Goal: Information Seeking & Learning: Learn about a topic

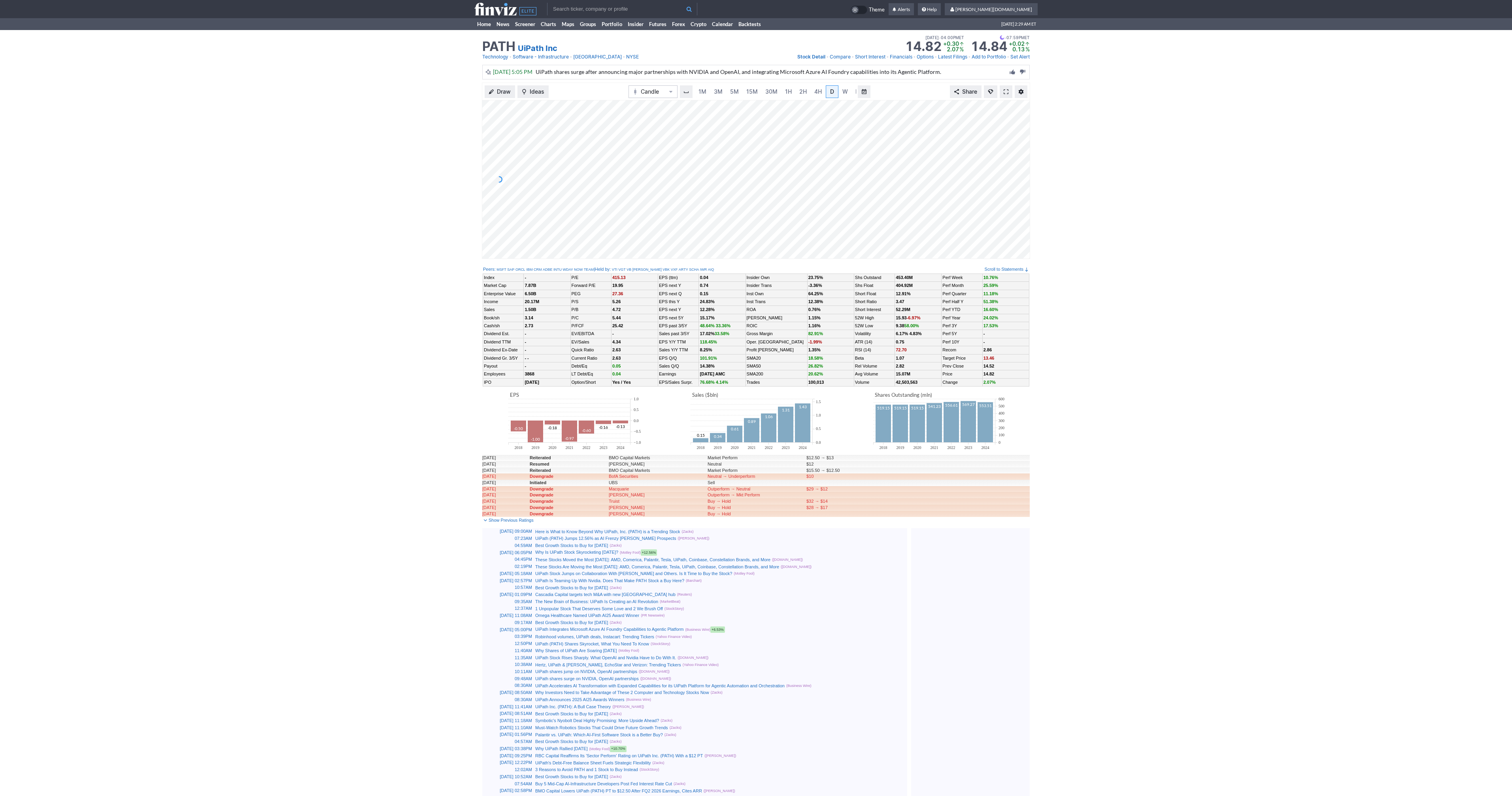
scroll to position [0, 8]
click at [1003, 90] on span at bounding box center [1006, 91] width 5 height 6
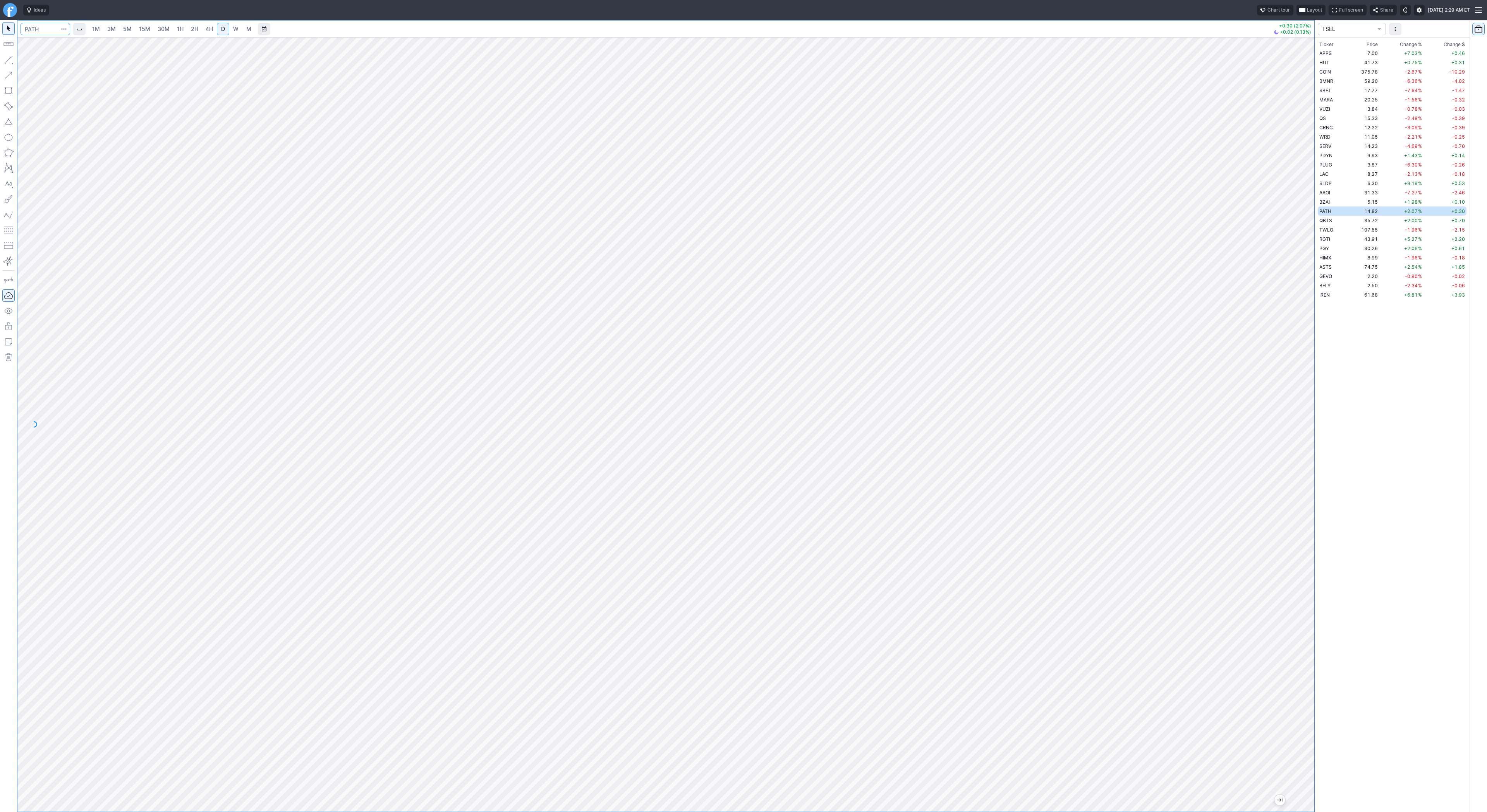
click at [33, 32] on input "Search" at bounding box center [46, 29] width 50 height 12
type input "eth"
click at [71, 144] on button "@ ETH USD Eth ereum / USD Crypto" at bounding box center [106, 143] width 163 height 11
click at [191, 27] on span "2H" at bounding box center [195, 28] width 8 height 6
click at [0, 342] on html "Ideas Chart tour Layout Full screen Share Wed OCT 08 2025 2:29 AM ET 1M 3M 5M 1…" at bounding box center [744, 406] width 1487 height 812
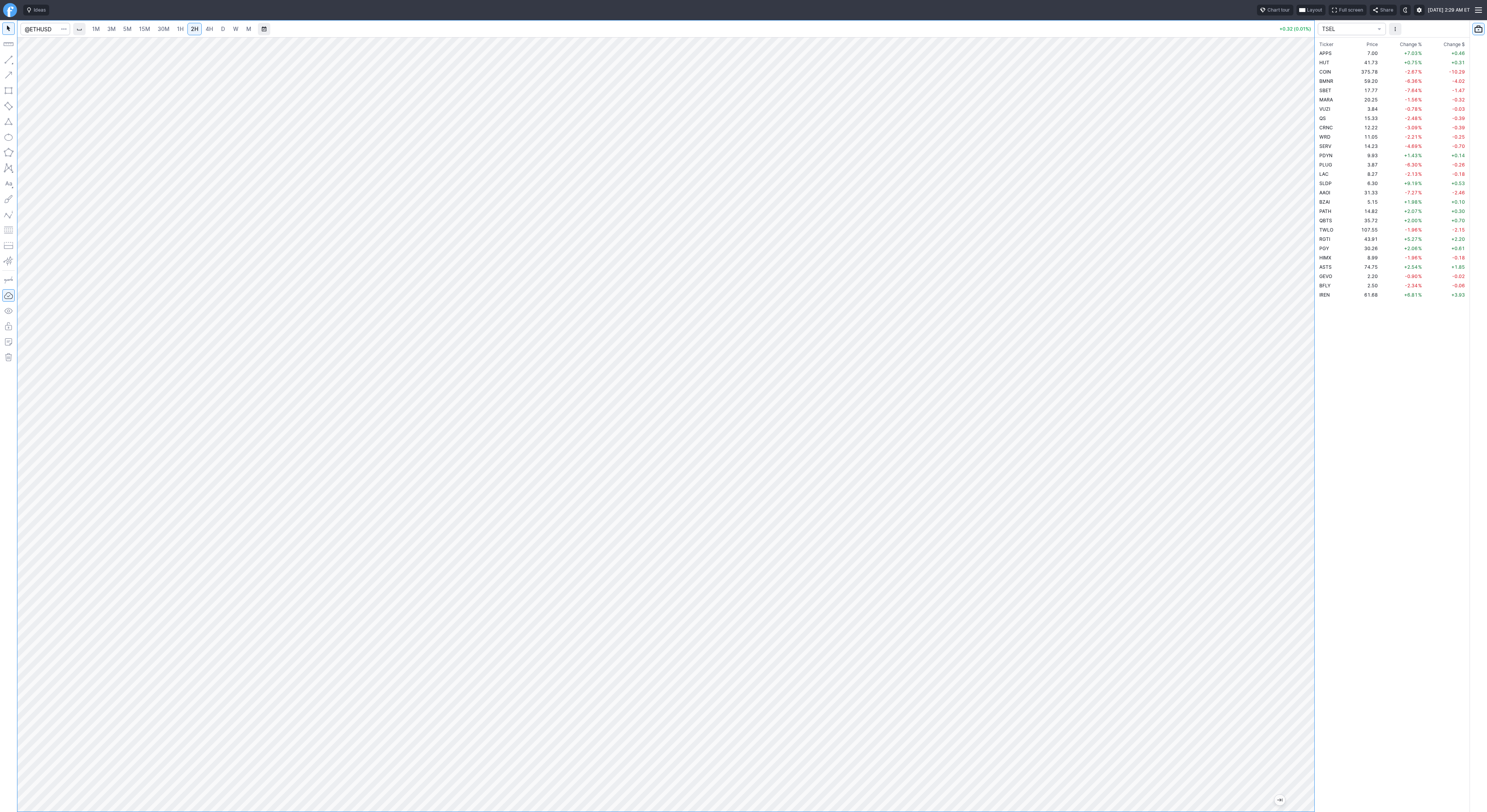
click at [1486, 309] on div "1M 3M 5M 15M 30M 1H 2H 4H D W M +0.32 (0.01%) TSEL Ticker Price Chg.% Change % …" at bounding box center [744, 416] width 1487 height 792
click at [31, 63] on span "Line" at bounding box center [45, 61] width 31 height 8
click at [8, 62] on button "button" at bounding box center [8, 59] width 12 height 12
drag, startPoint x: 9, startPoint y: 59, endPoint x: 22, endPoint y: 84, distance: 28.2
click at [9, 59] on button "button" at bounding box center [8, 59] width 12 height 12
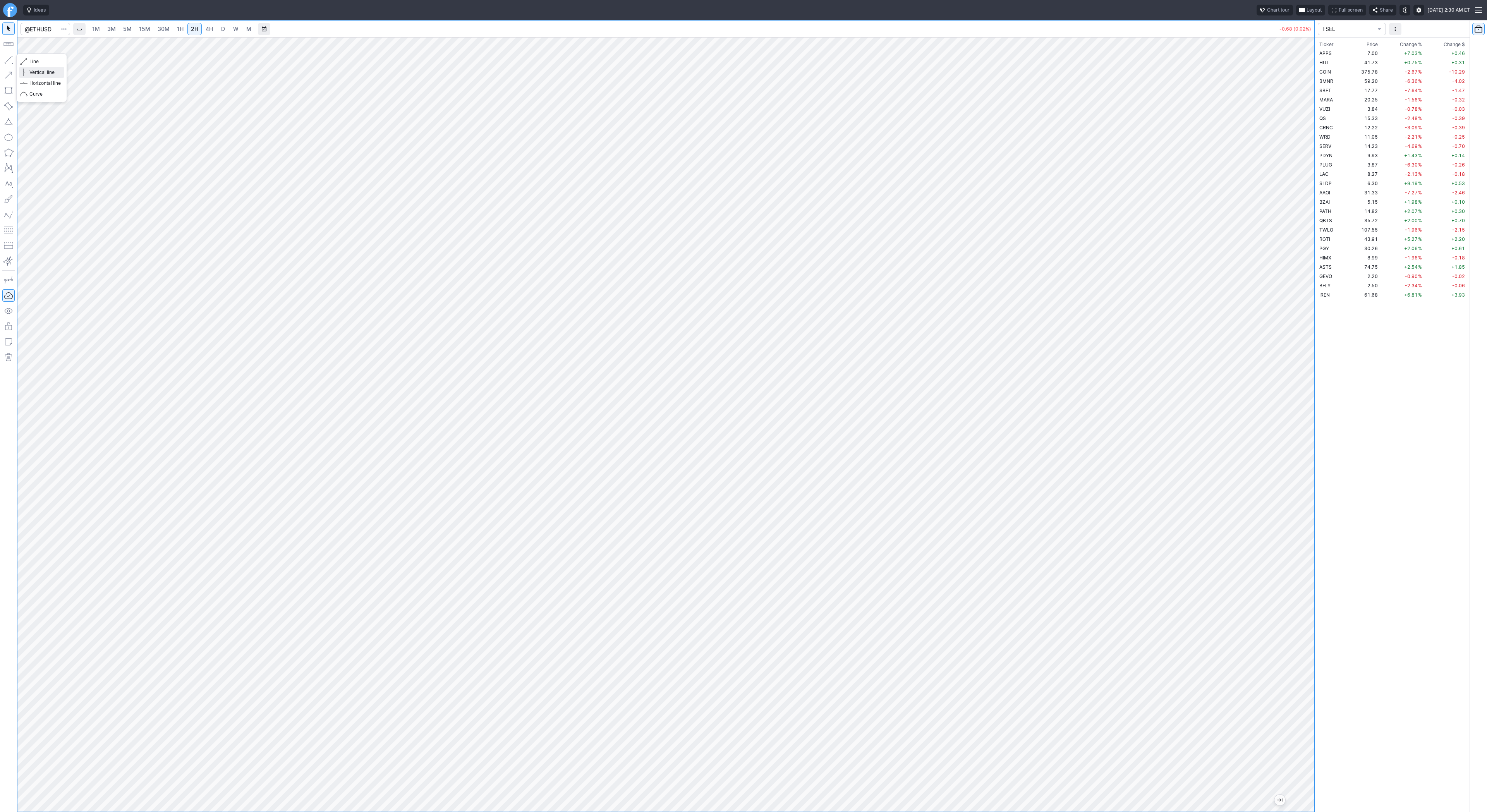
click at [55, 69] on span "Vertical line" at bounding box center [45, 72] width 31 height 8
click at [36, 61] on span "Line" at bounding box center [45, 61] width 31 height 8
click at [1451, 313] on div "1M 3M 5M 15M 30M 1H 2H 4H D W M -1.34 (0.03%) TSEL Ticker Price Chg.% Change % …" at bounding box center [744, 416] width 1487 height 792
drag, startPoint x: 6, startPoint y: 61, endPoint x: 47, endPoint y: 78, distance: 44.4
click at [6, 62] on button "button" at bounding box center [8, 59] width 12 height 12
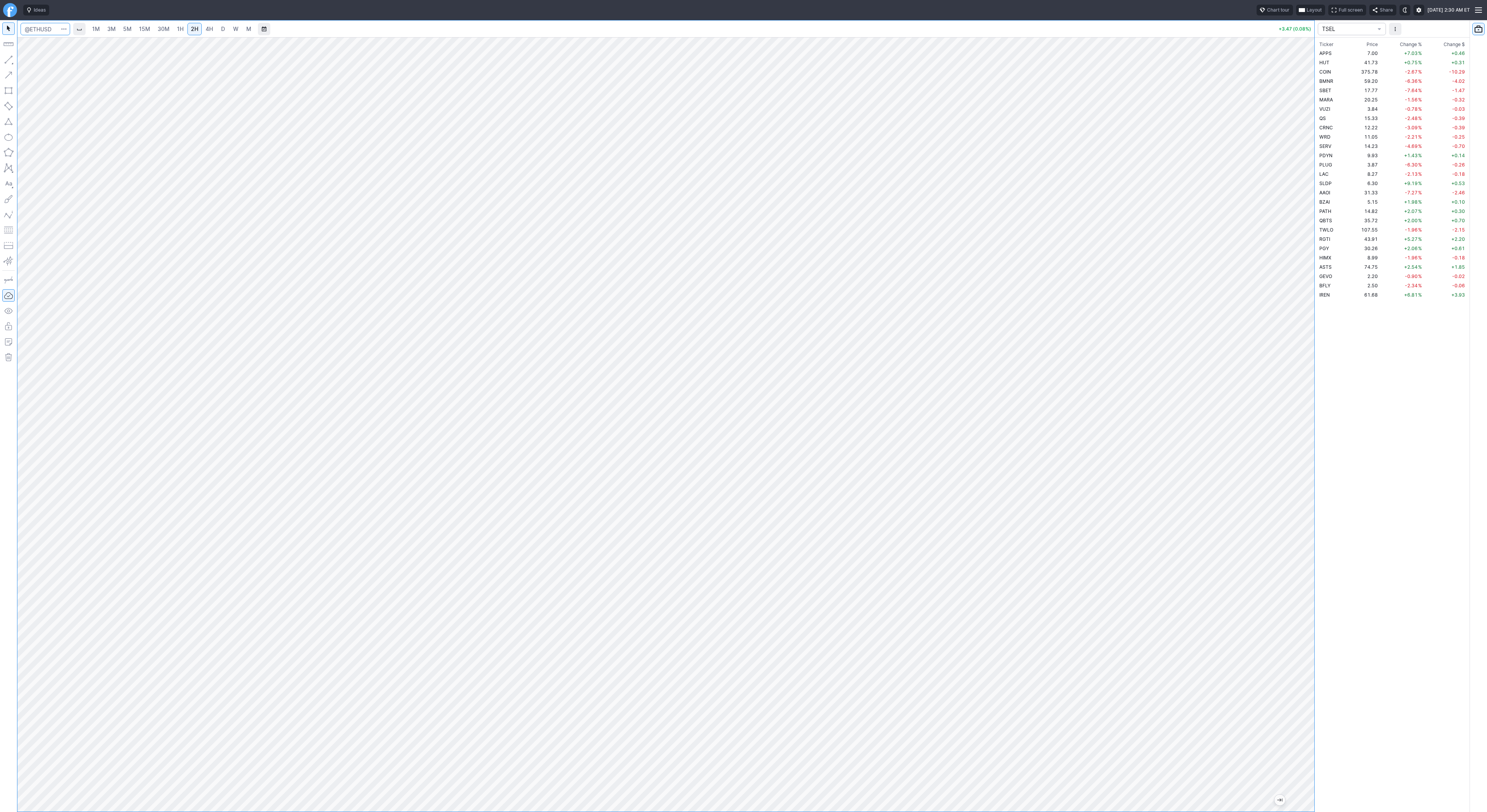
click at [35, 24] on input "Search" at bounding box center [46, 29] width 50 height 12
type input "btcus"
click at [48, 43] on span "D" at bounding box center [50, 46] width 3 height 6
click at [50, 26] on input "Search" at bounding box center [46, 29] width 50 height 12
type input "iwm"
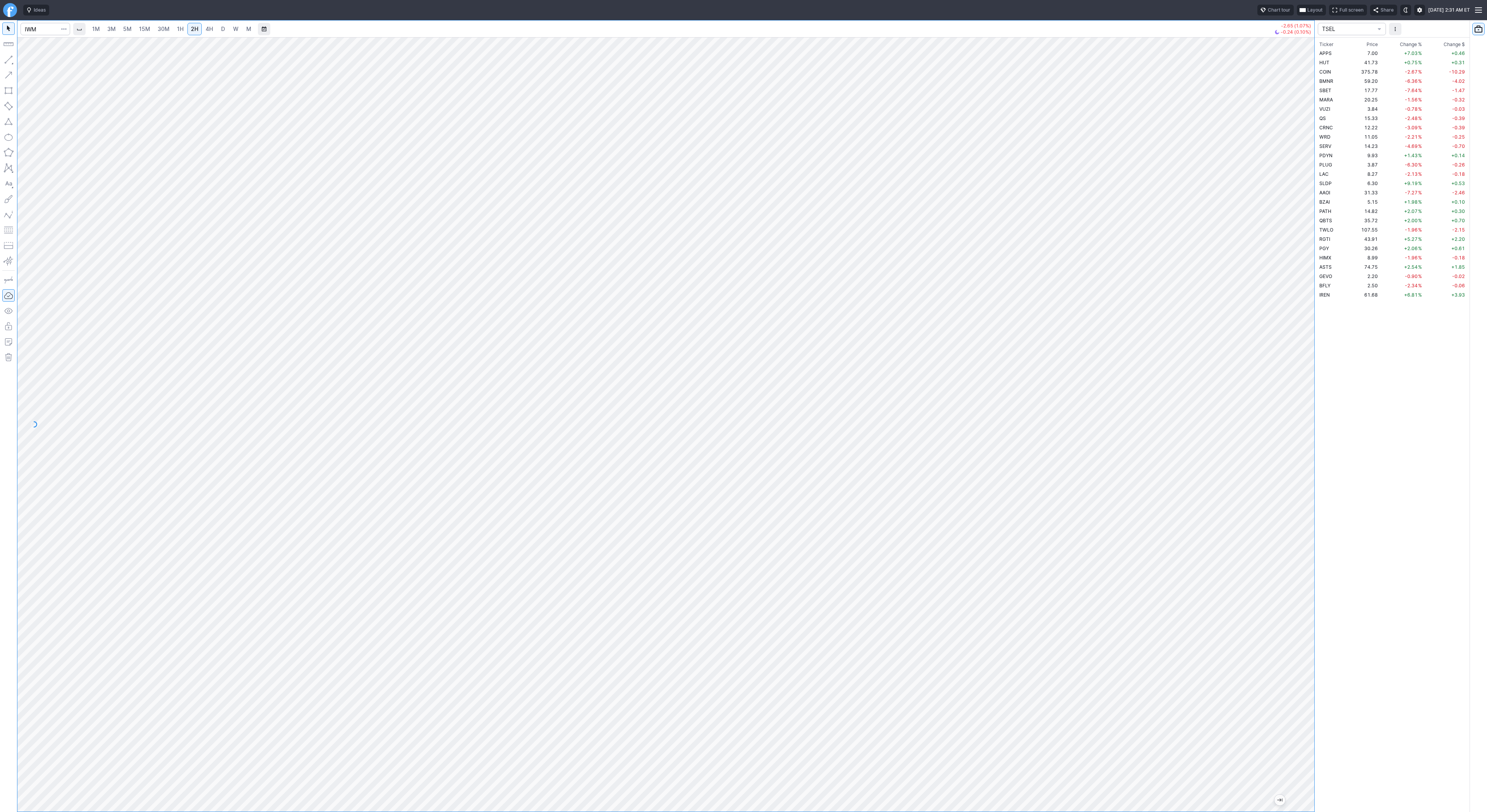
drag, startPoint x: 1306, startPoint y: 189, endPoint x: 1304, endPoint y: 297, distance: 108.0
click at [1306, 307] on div at bounding box center [1306, 422] width 16 height 755
click at [13, 13] on link "Finviz.com" at bounding box center [10, 10] width 14 height 14
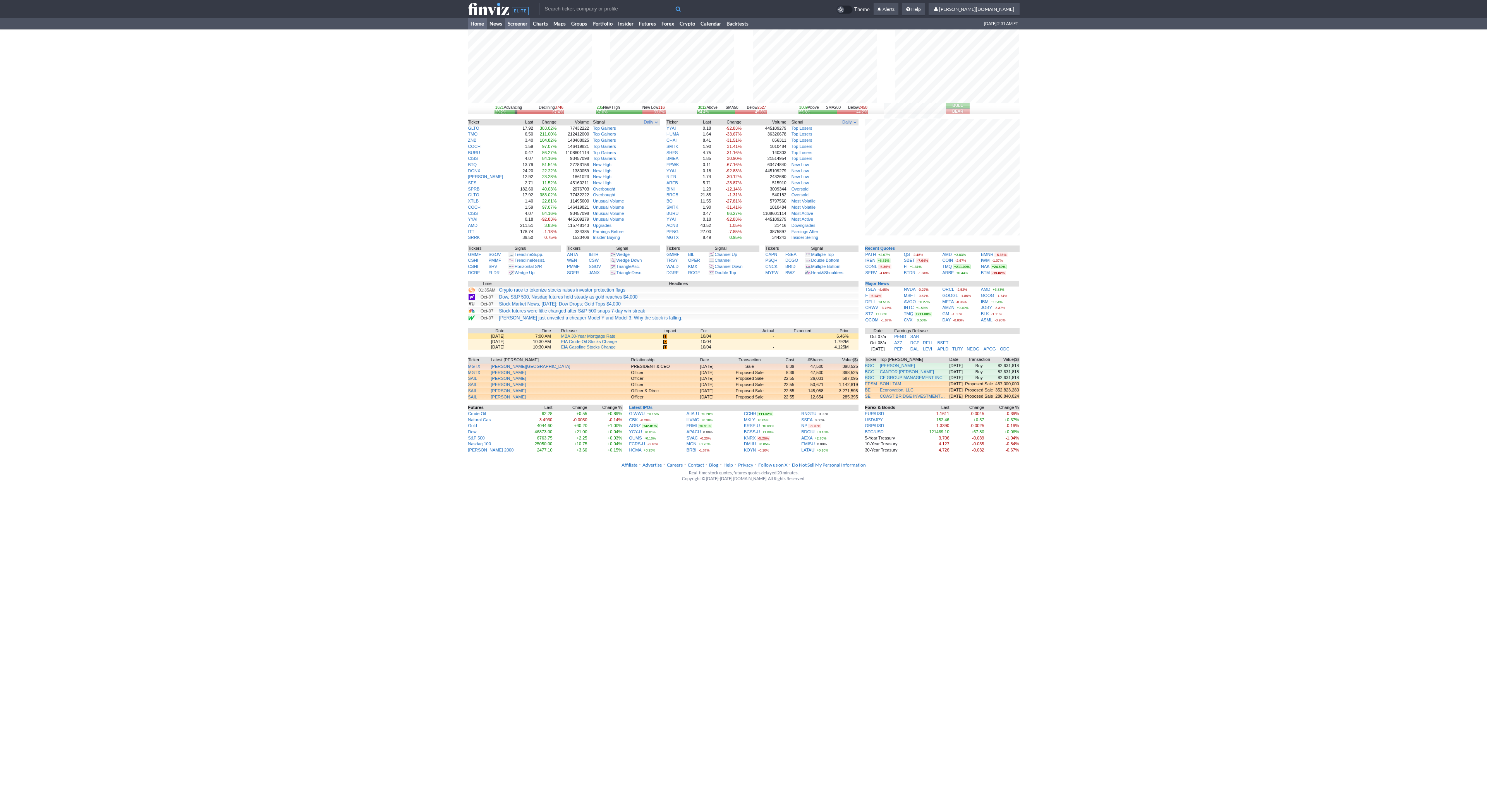
click at [521, 27] on link "Screener" at bounding box center [518, 24] width 25 height 12
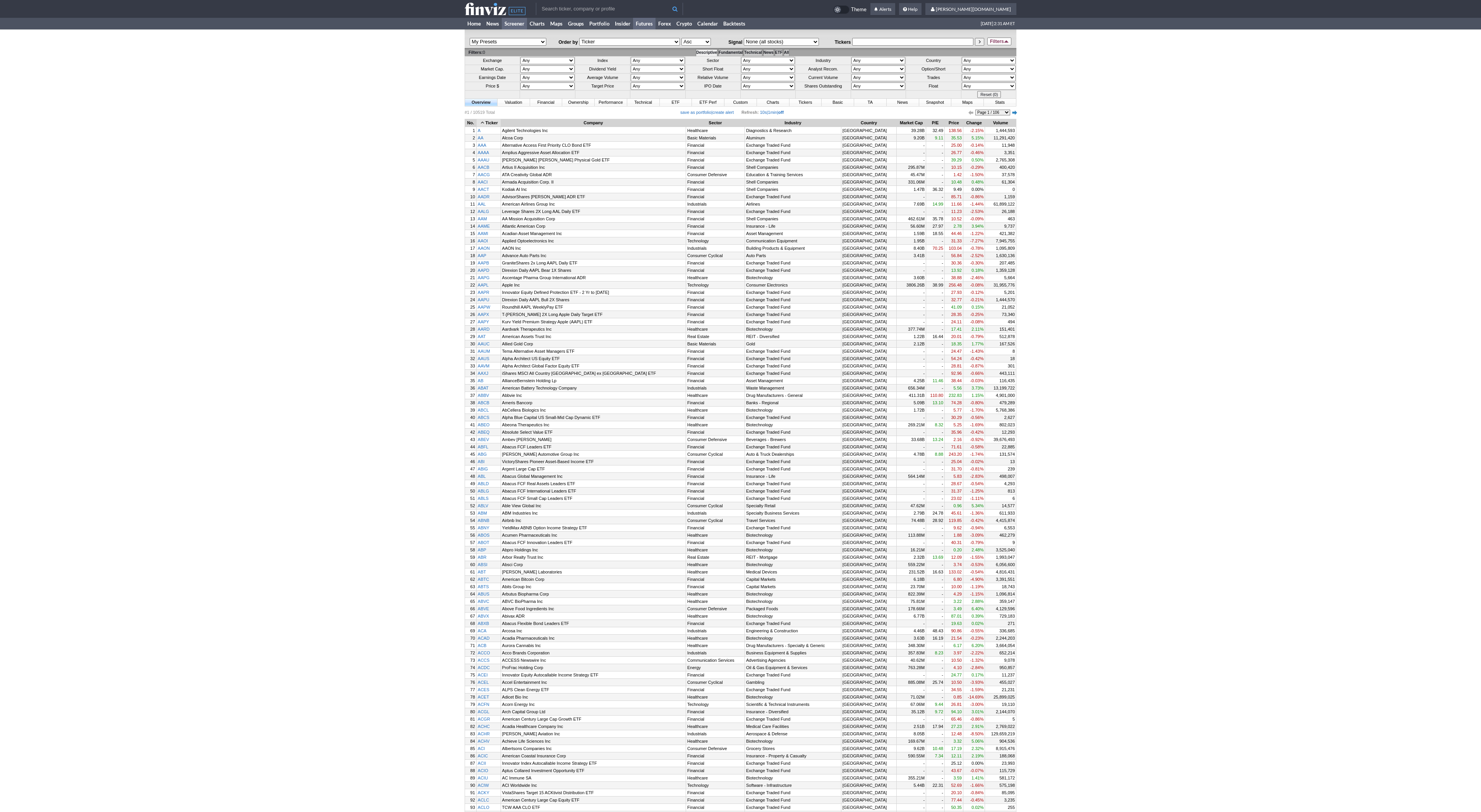
click at [648, 25] on link "Futures" at bounding box center [644, 24] width 23 height 12
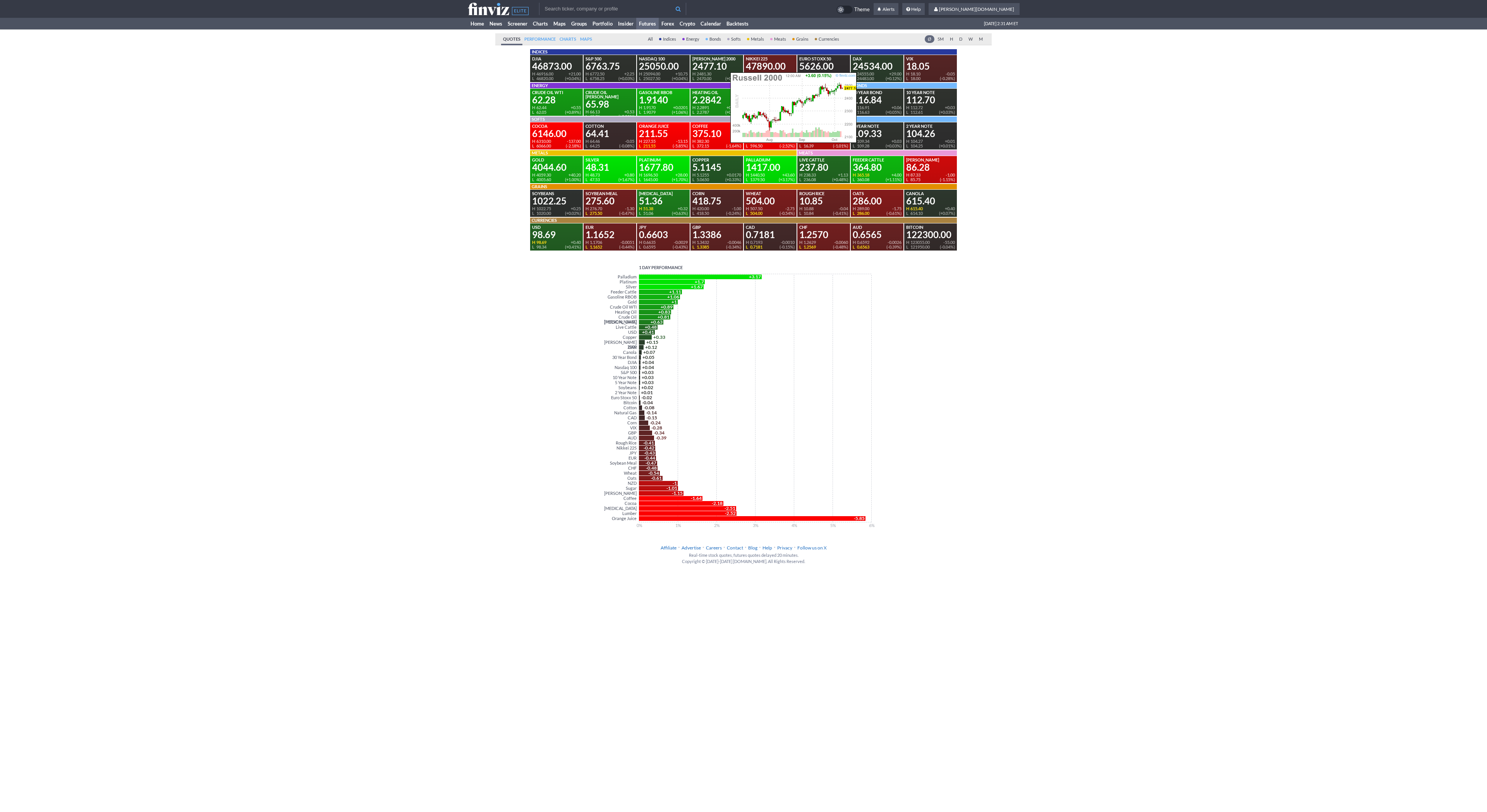
click at [726, 63] on div "2477.10" at bounding box center [716, 66] width 49 height 9
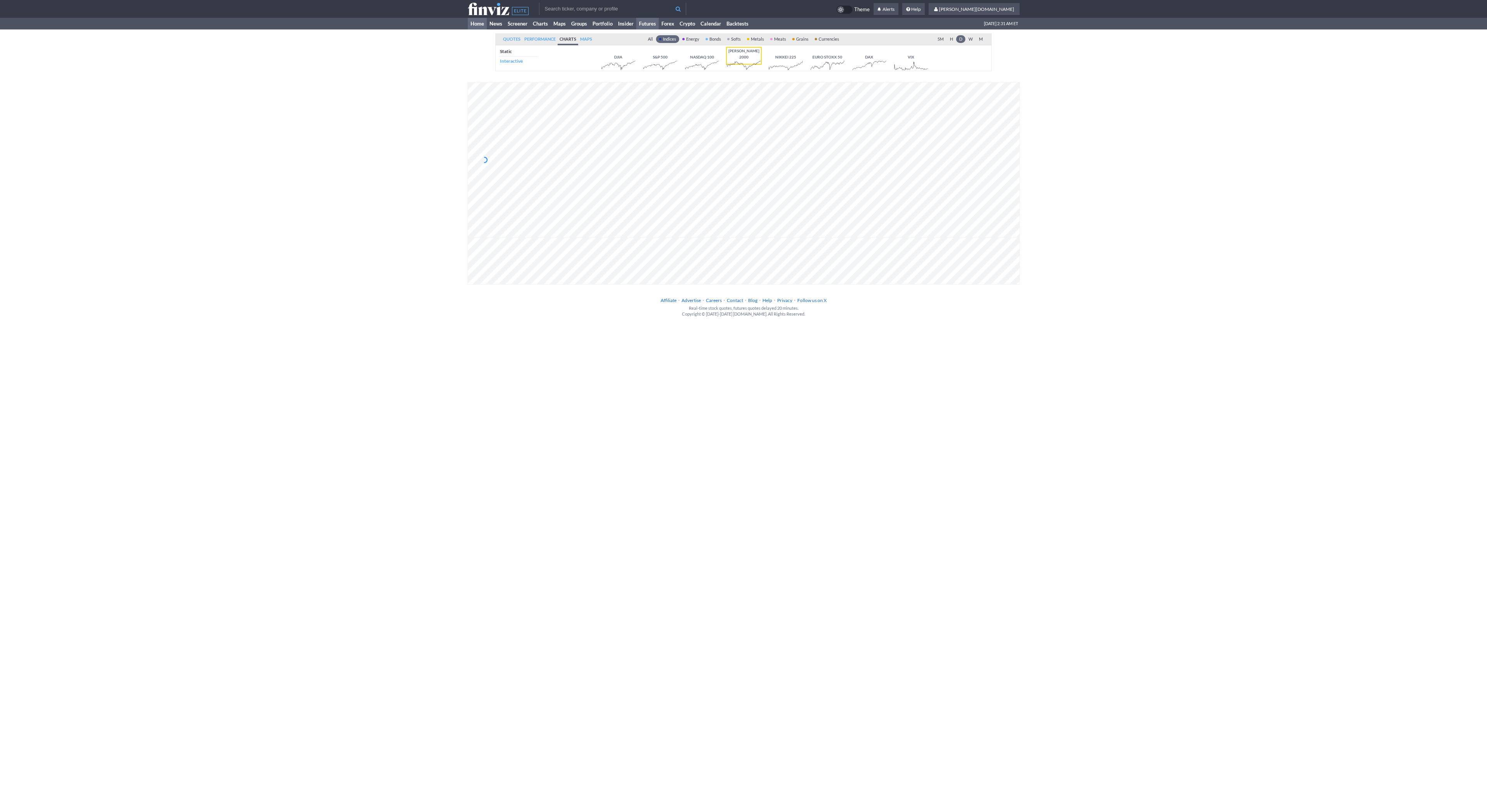
click at [485, 27] on link "Home" at bounding box center [477, 24] width 19 height 12
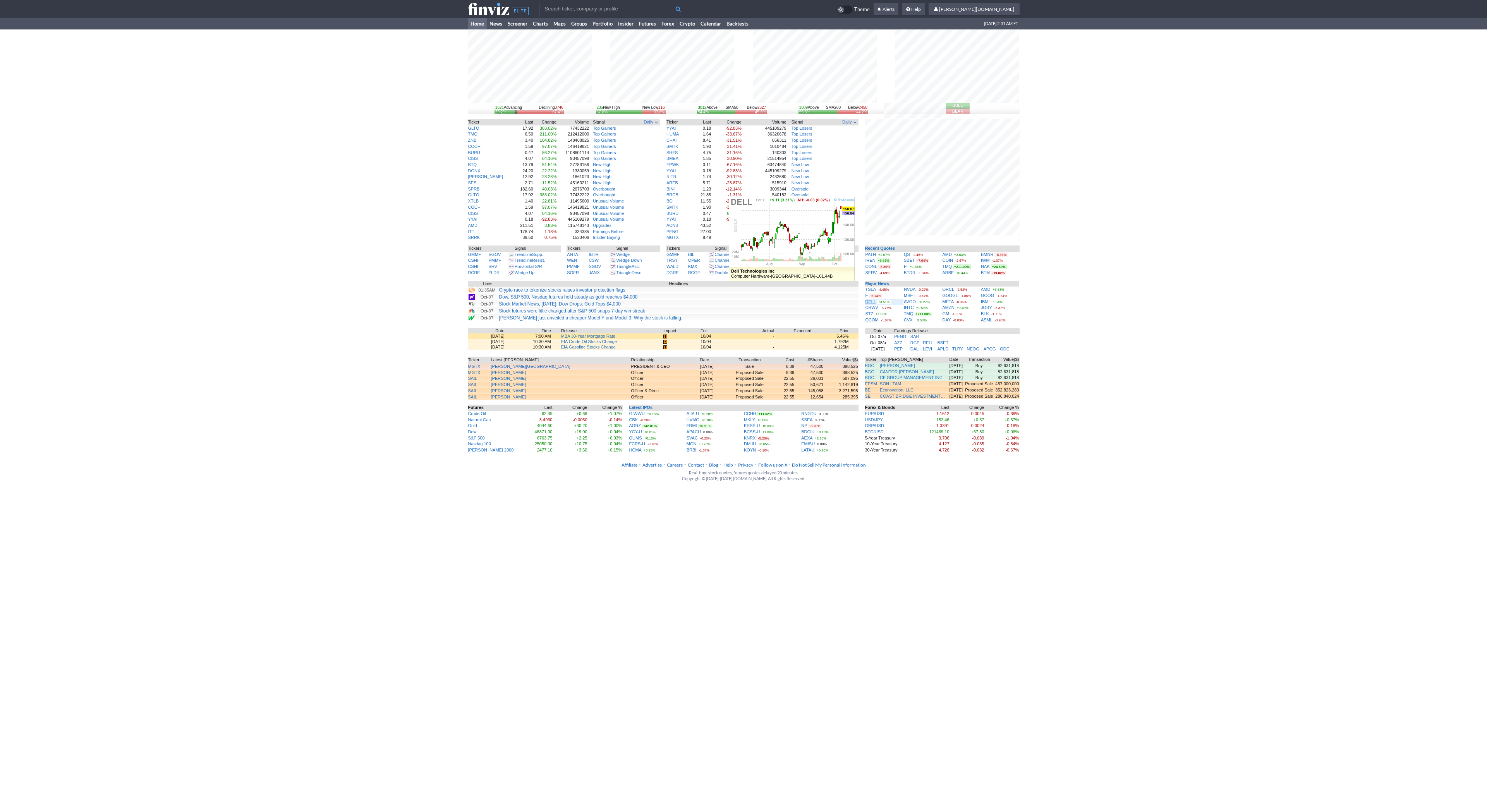
click at [872, 303] on link "DELL" at bounding box center [870, 302] width 10 height 5
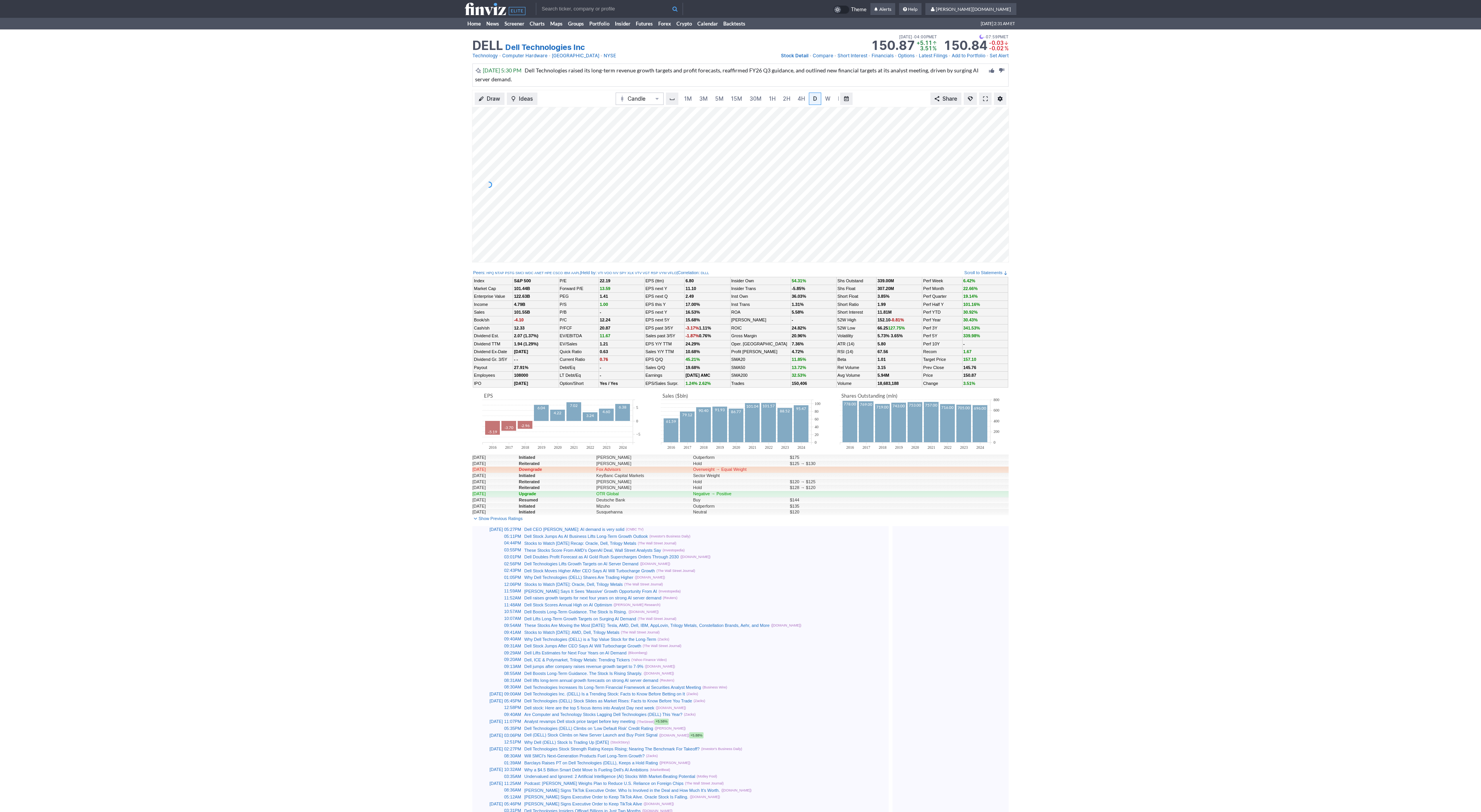
scroll to position [0, 8]
click at [477, 23] on link "Home" at bounding box center [474, 24] width 19 height 12
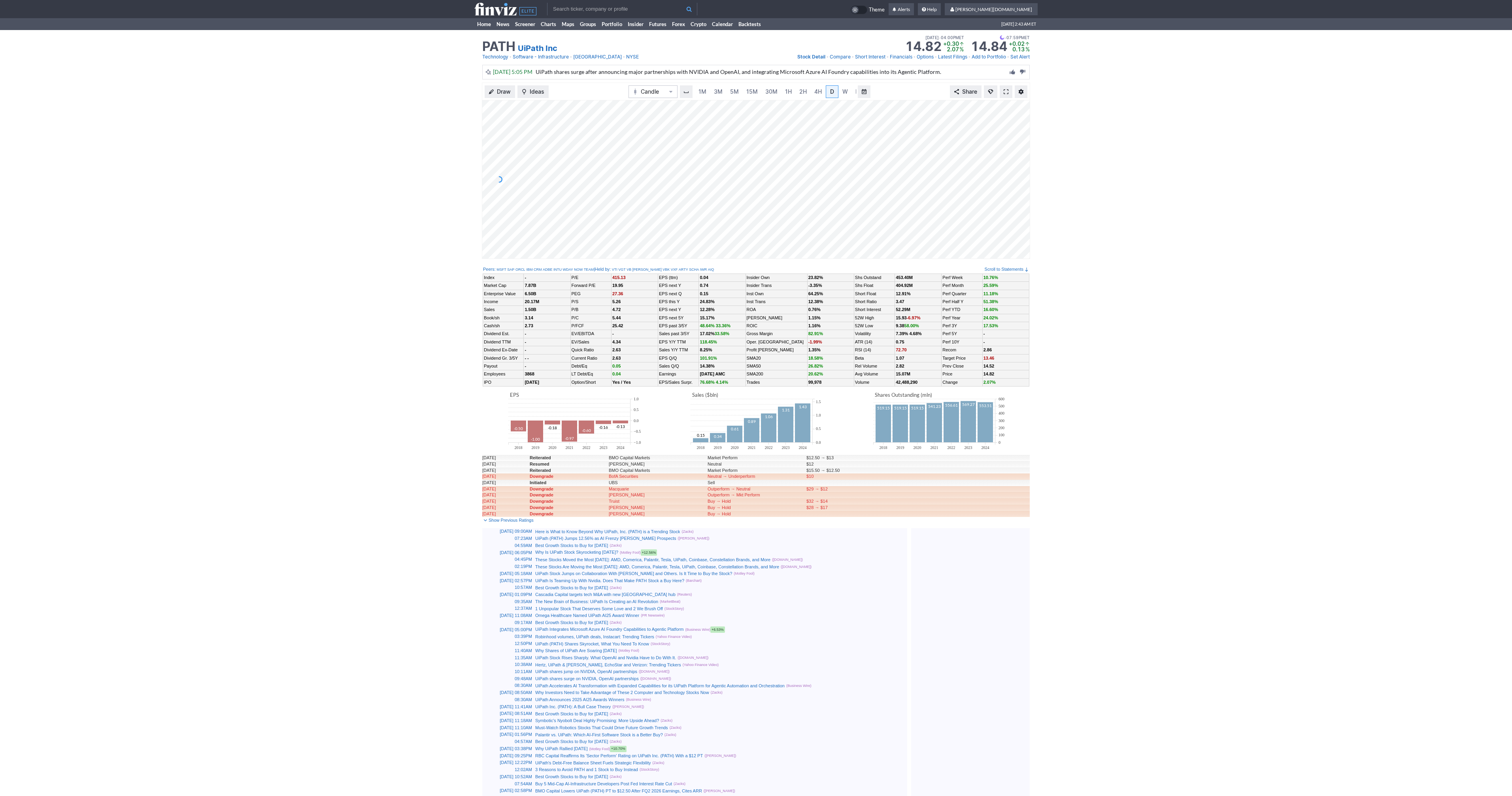
scroll to position [0, 8]
click at [1009, 88] on link at bounding box center [1006, 91] width 12 height 12
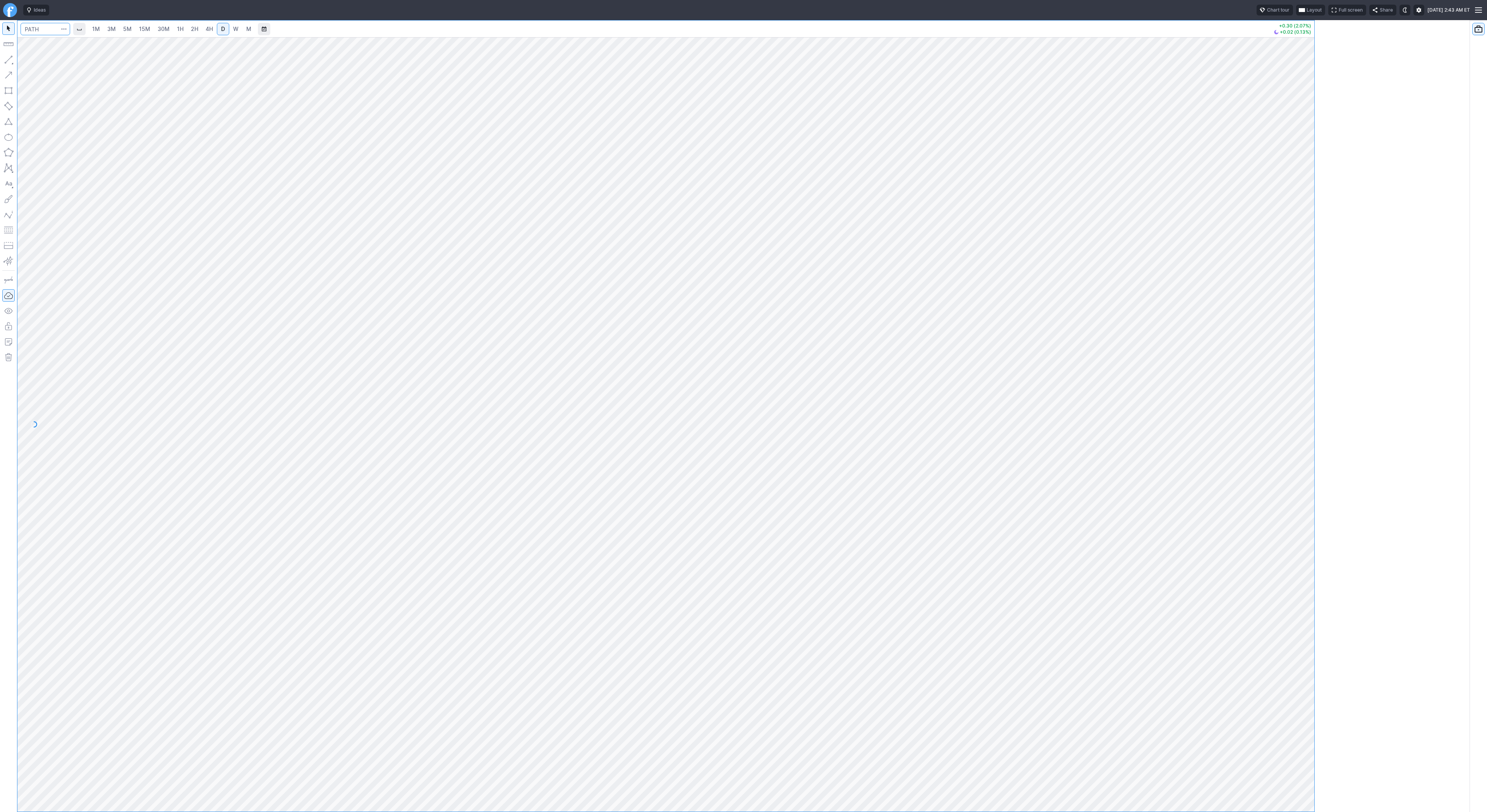
click at [32, 27] on input "Search" at bounding box center [46, 29] width 50 height 12
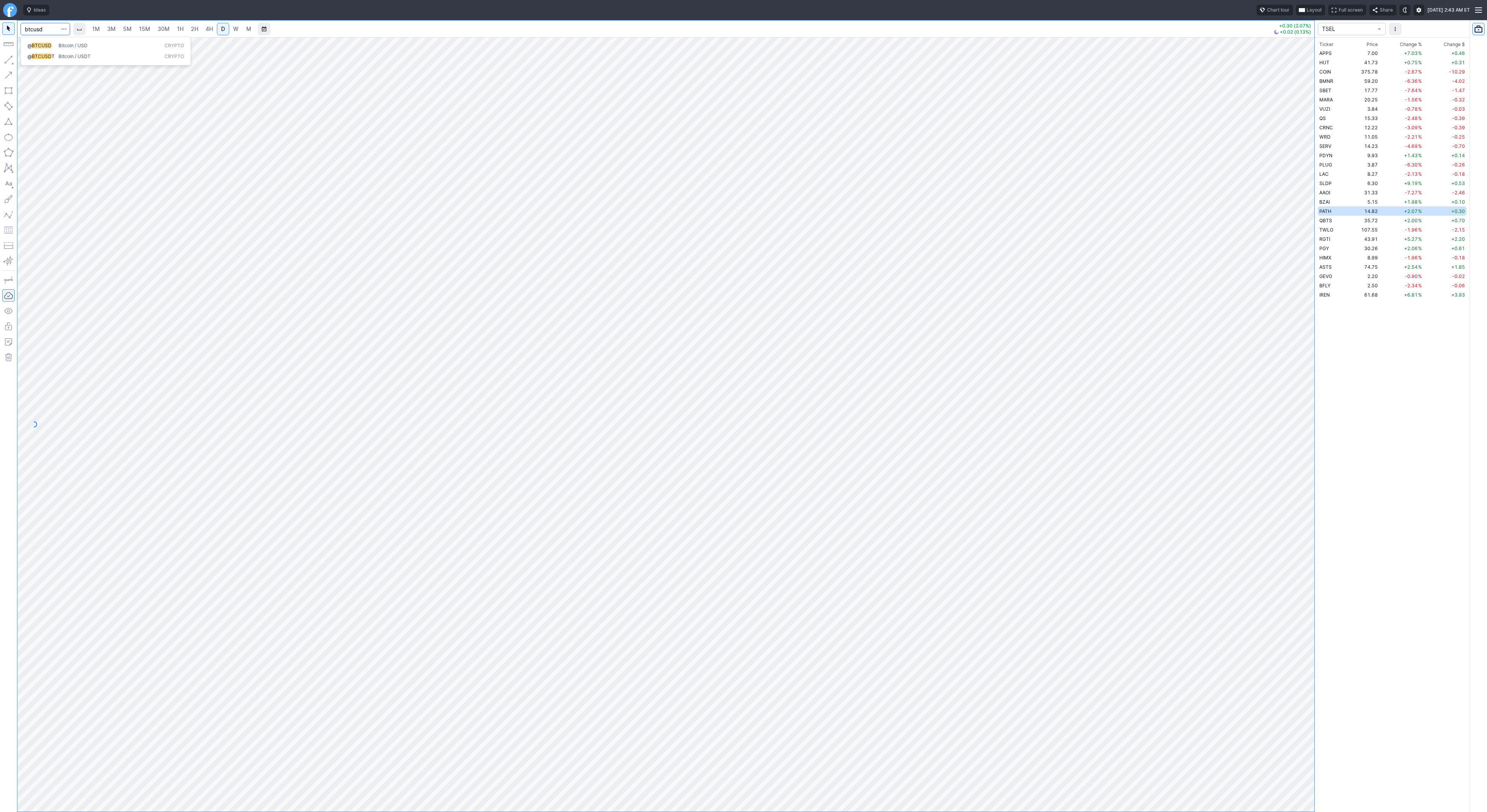
type input "btcusd"
click at [43, 47] on span "BTCUSD" at bounding box center [42, 46] width 20 height 6
click at [106, 28] on link "3M" at bounding box center [111, 29] width 16 height 12
click at [184, 33] on link "1H" at bounding box center [180, 29] width 13 height 12
click at [221, 27] on span "D" at bounding box center [223, 28] width 4 height 6
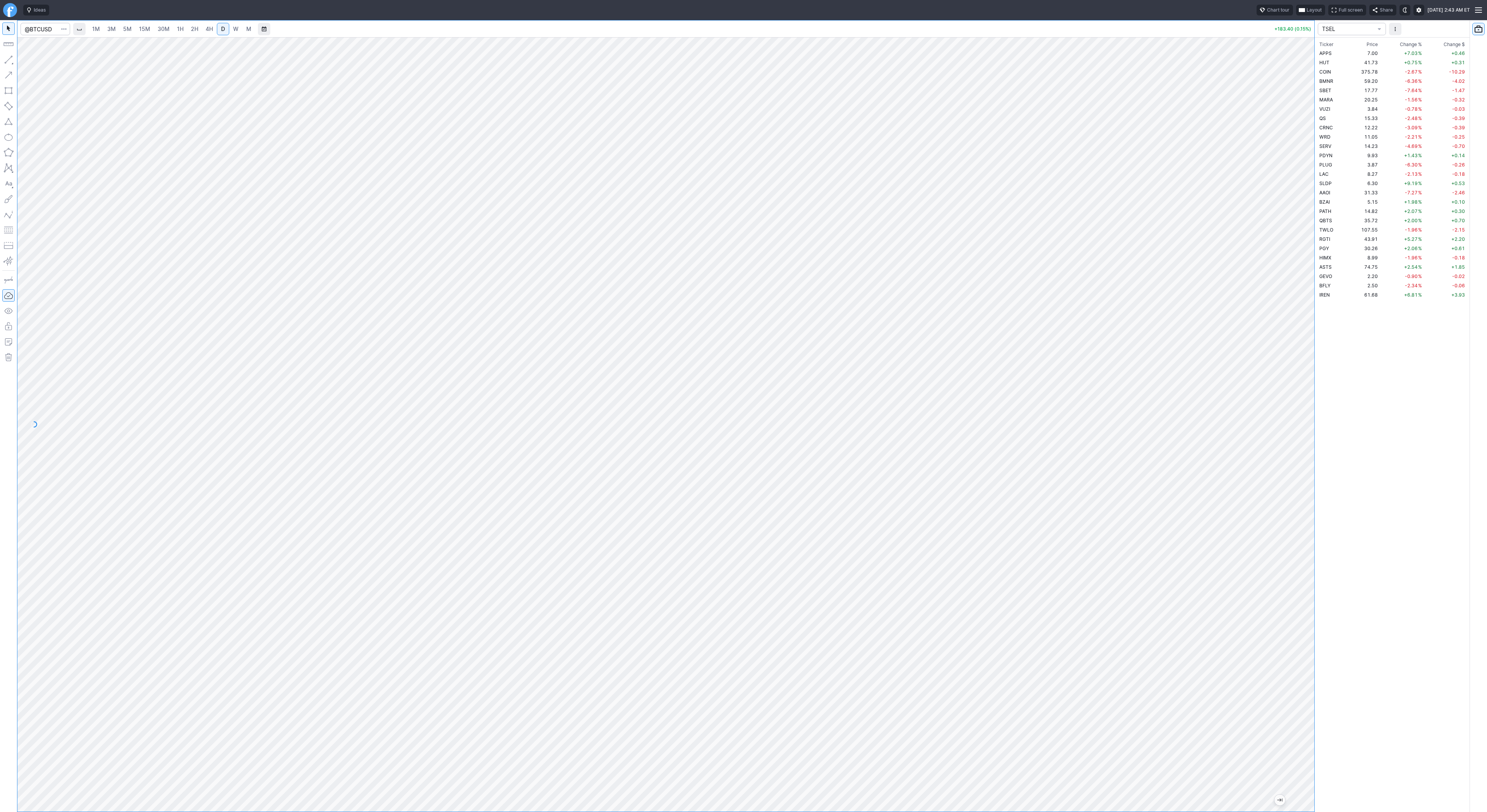
drag, startPoint x: 1312, startPoint y: 253, endPoint x: 1299, endPoint y: 335, distance: 83.0
click at [1299, 335] on div at bounding box center [1306, 422] width 16 height 755
